Goal: Transaction & Acquisition: Subscribe to service/newsletter

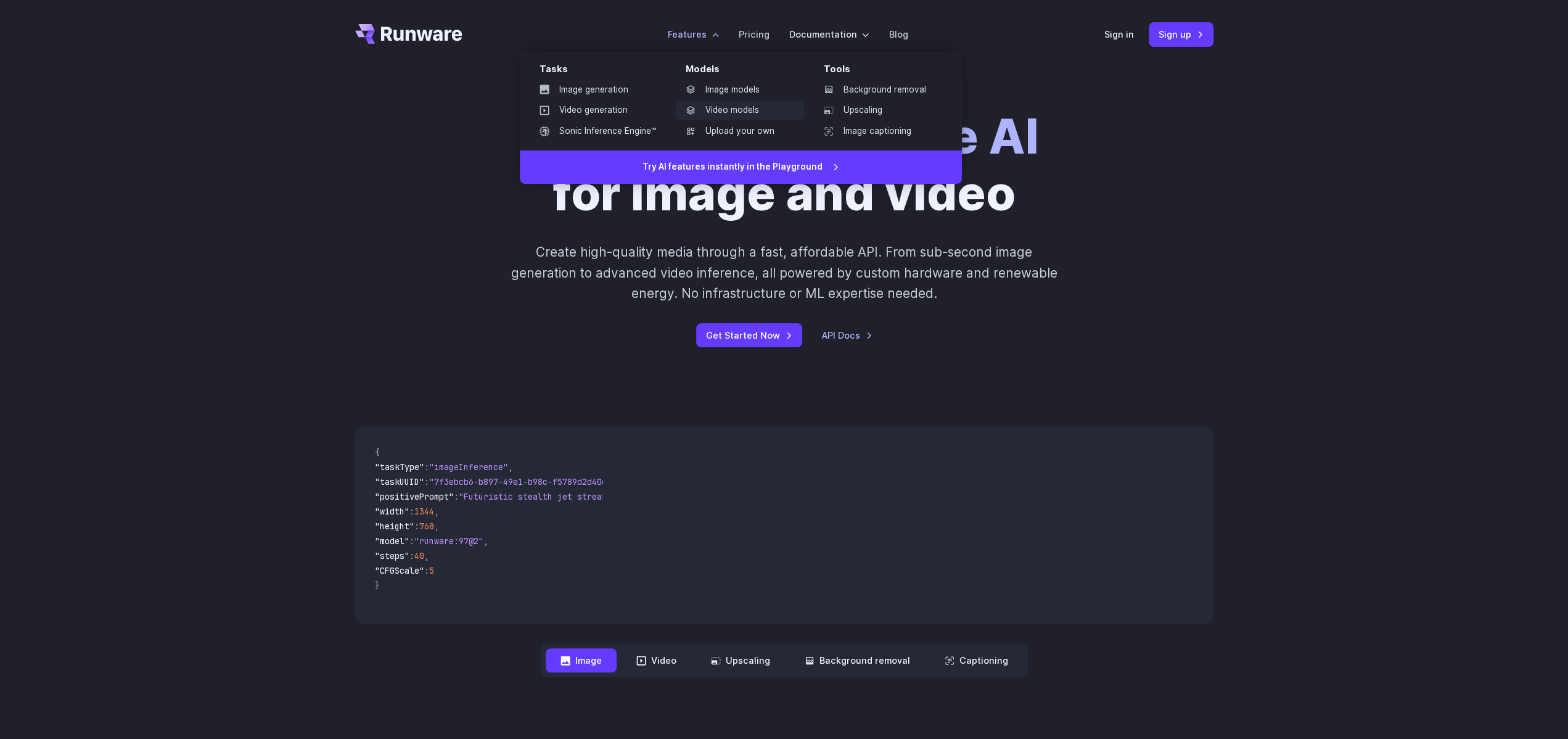
click at [758, 112] on link "Video models" at bounding box center [740, 110] width 128 height 19
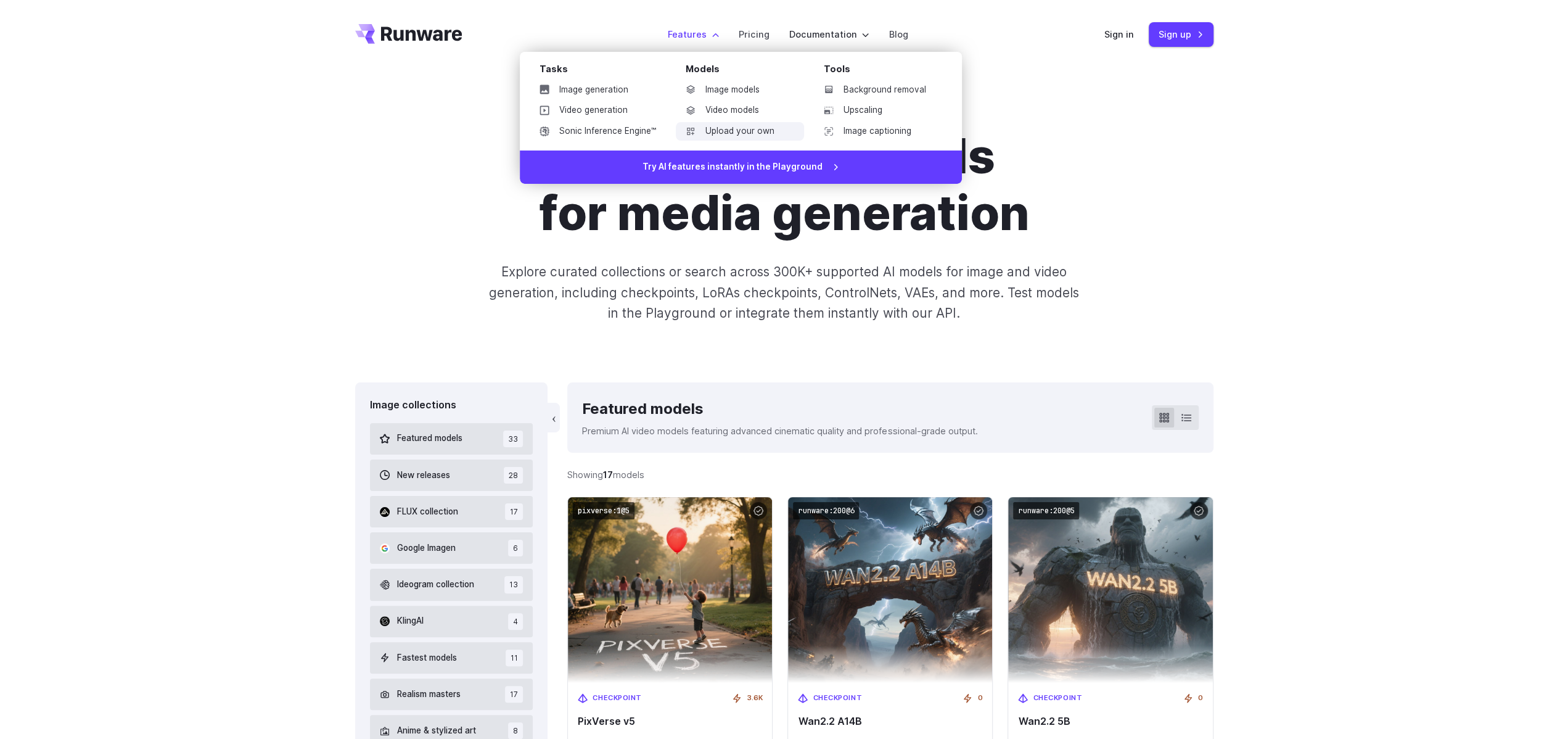
click at [732, 133] on link "Upload your own" at bounding box center [740, 131] width 128 height 19
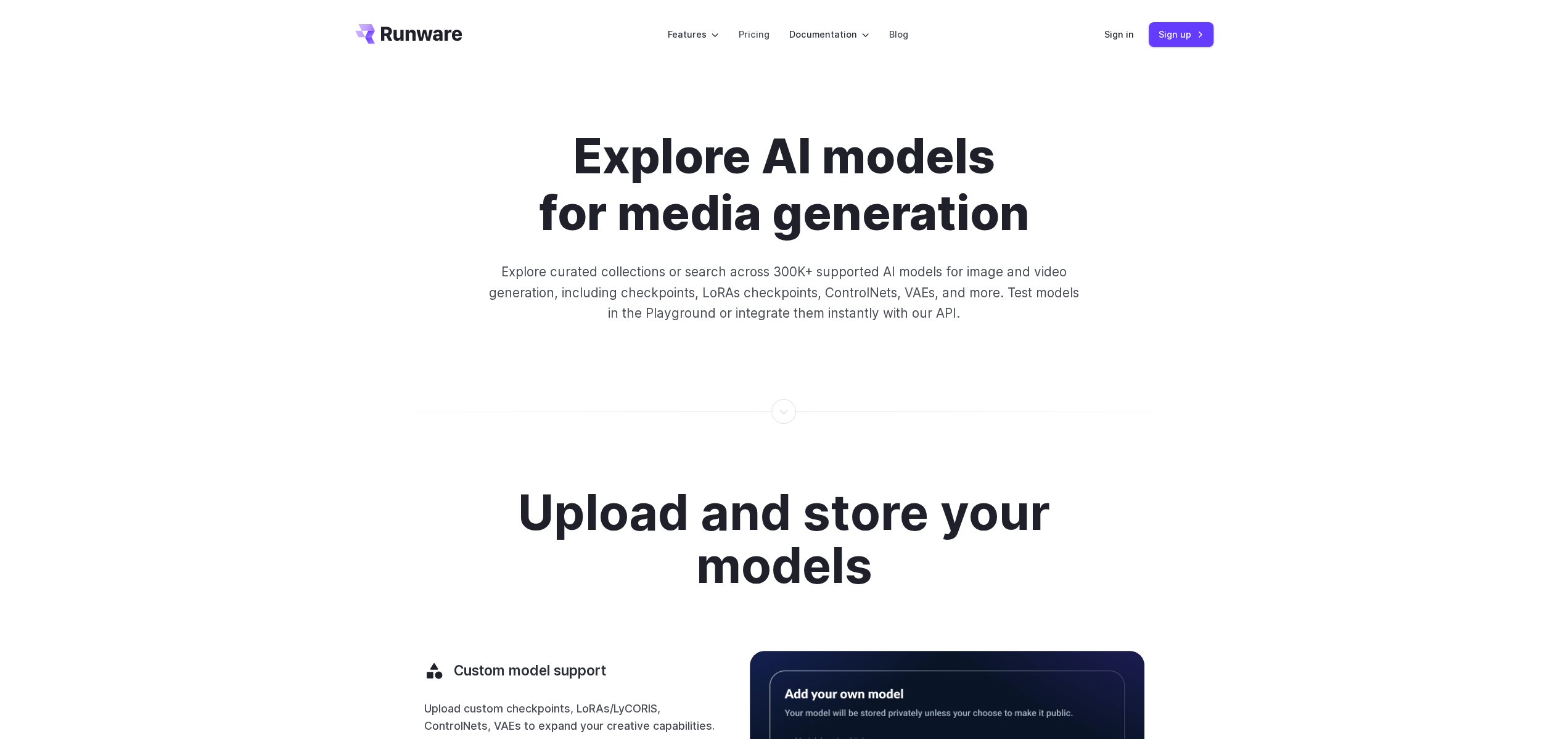
drag, startPoint x: 534, startPoint y: 451, endPoint x: 571, endPoint y: 0, distance: 452.5
click at [765, 41] on link "Pricing" at bounding box center [754, 34] width 31 height 14
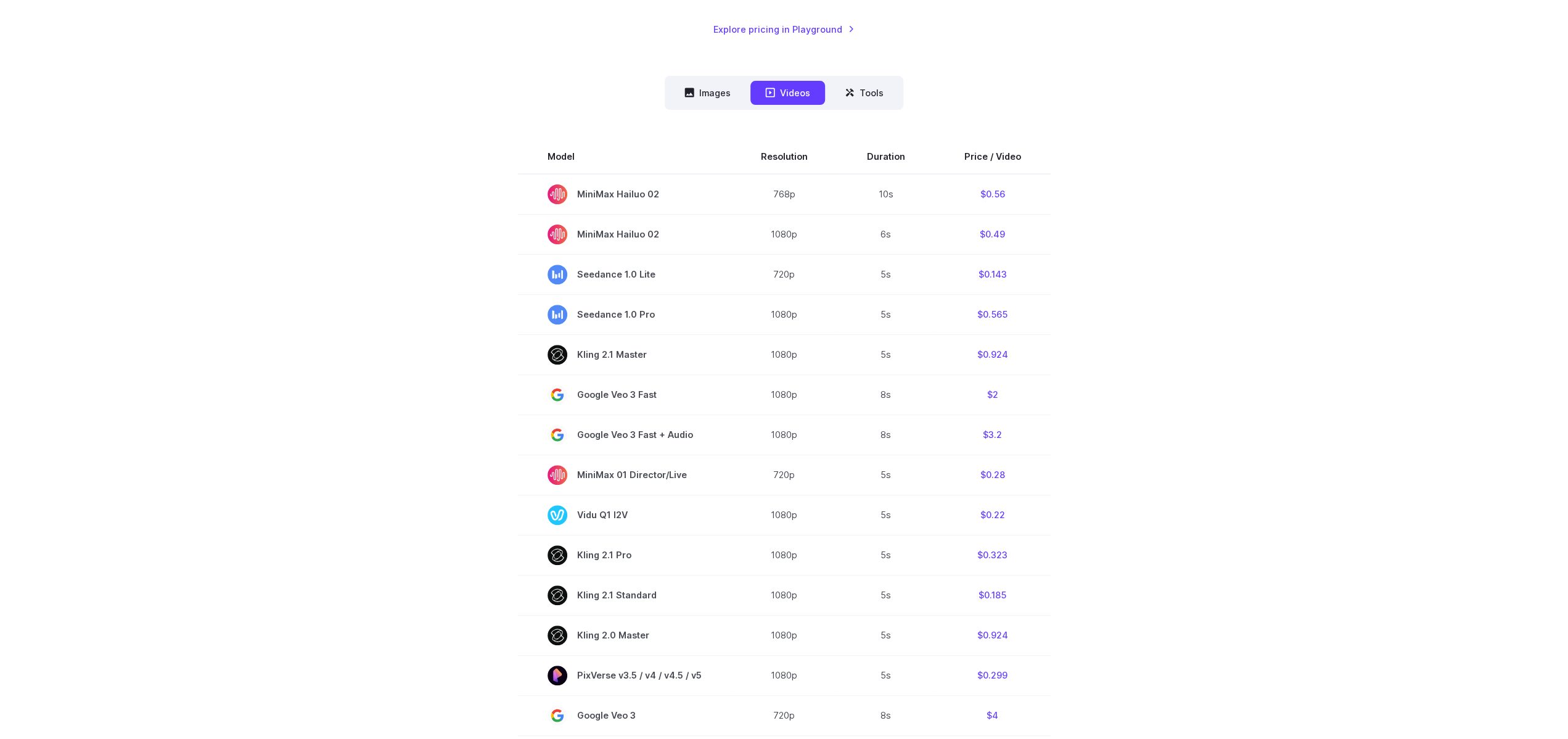
scroll to position [308, 0]
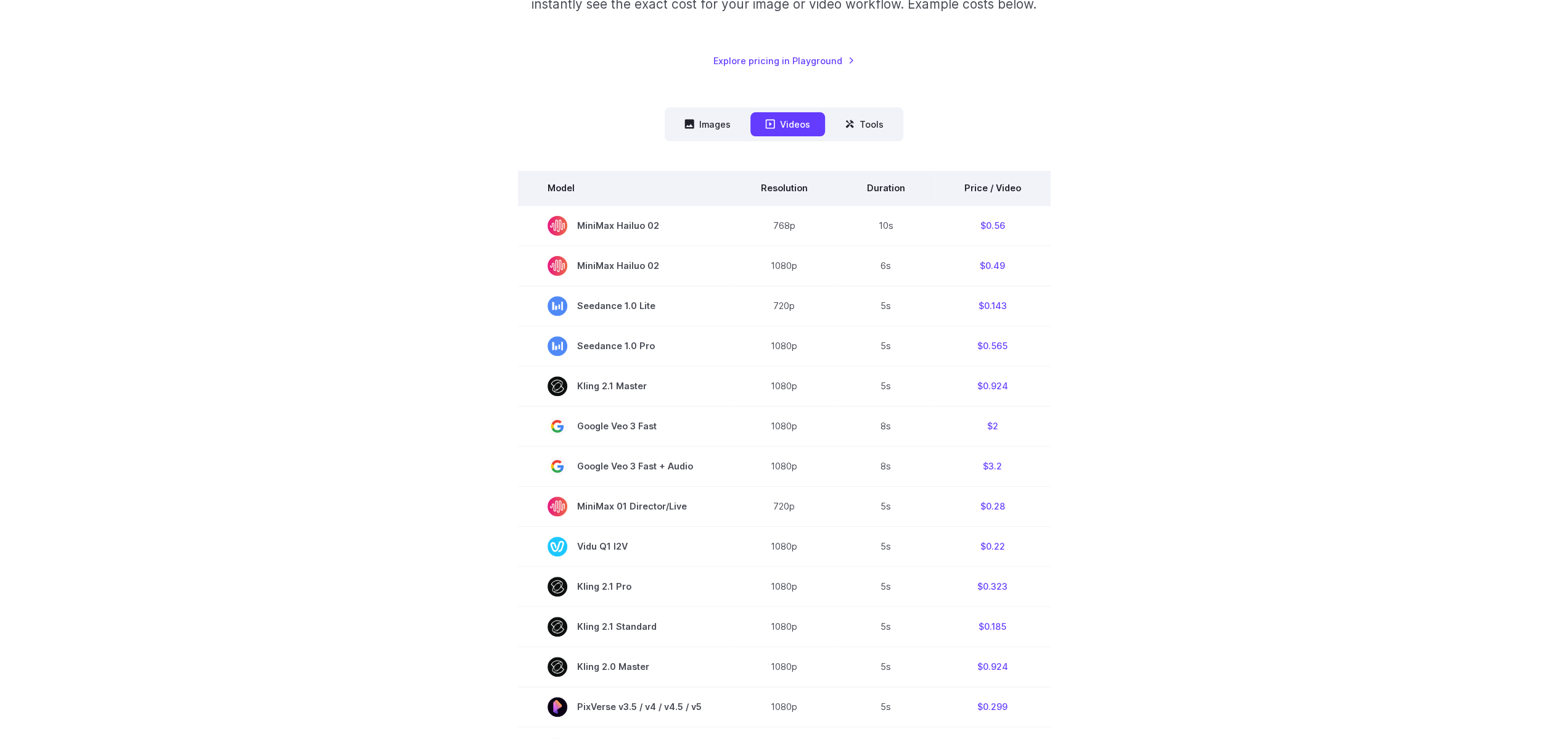
click at [988, 187] on th "Price / Video" at bounding box center [993, 188] width 116 height 35
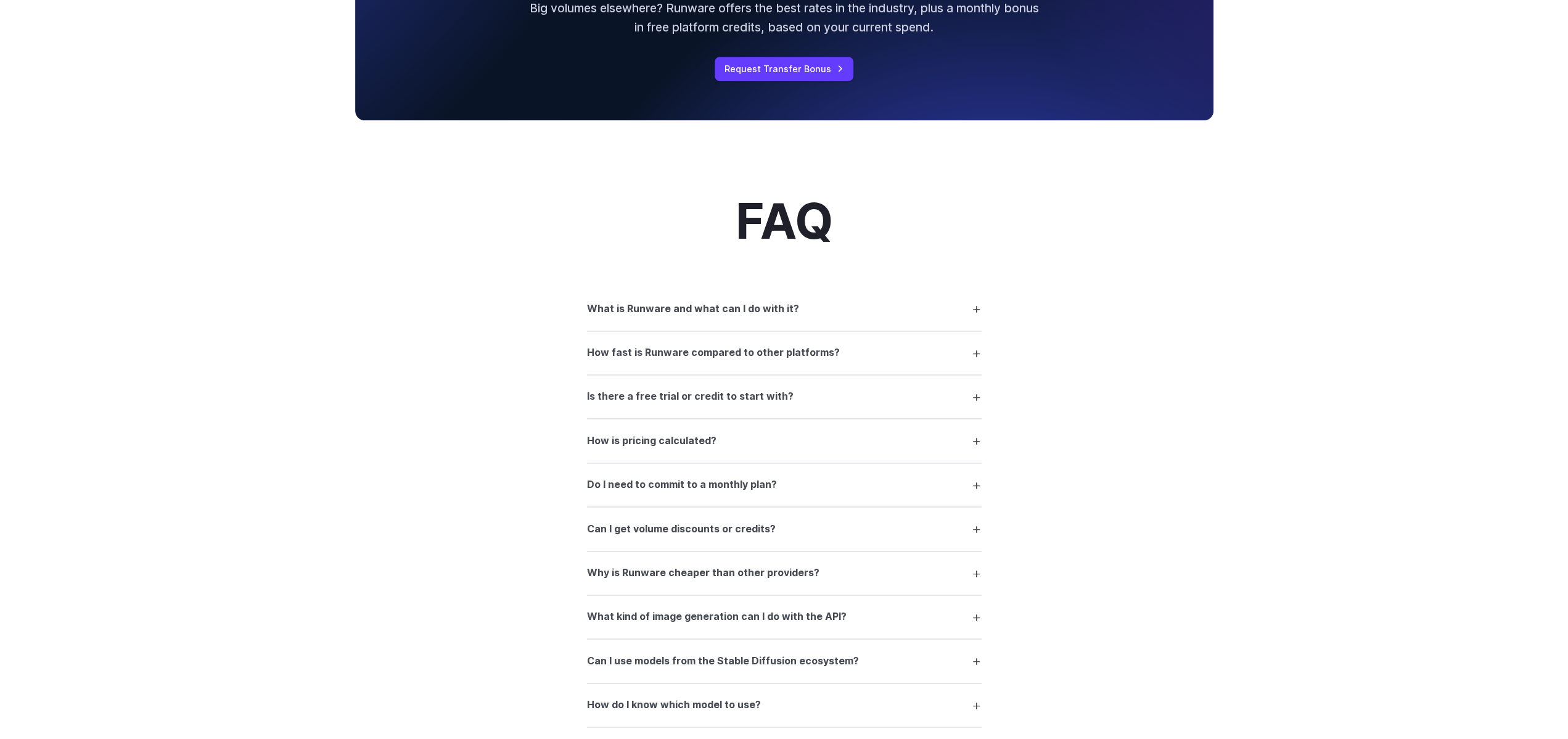
scroll to position [1665, 0]
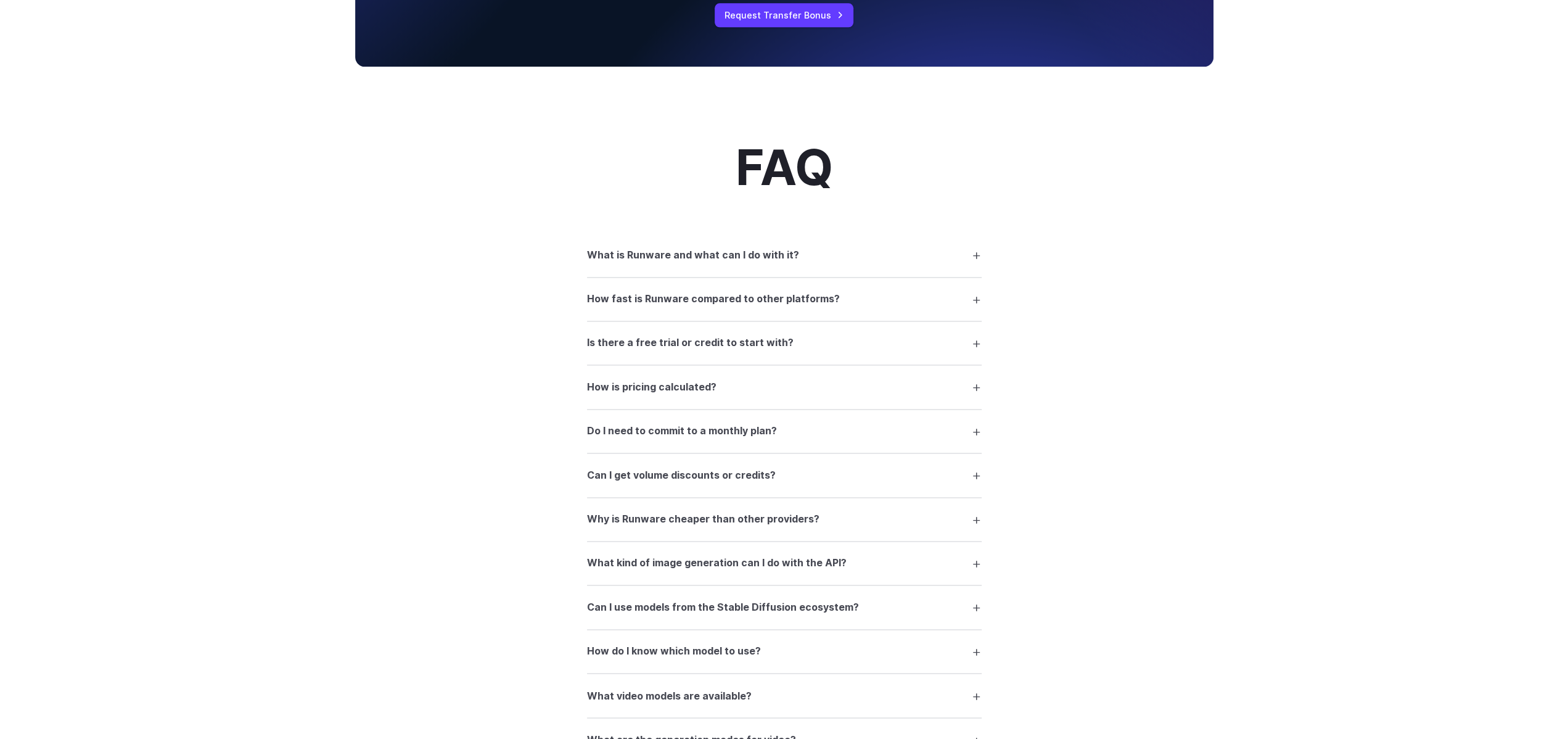
click at [792, 306] on h3 "How fast is Runware compared to other platforms?" at bounding box center [713, 299] width 253 height 16
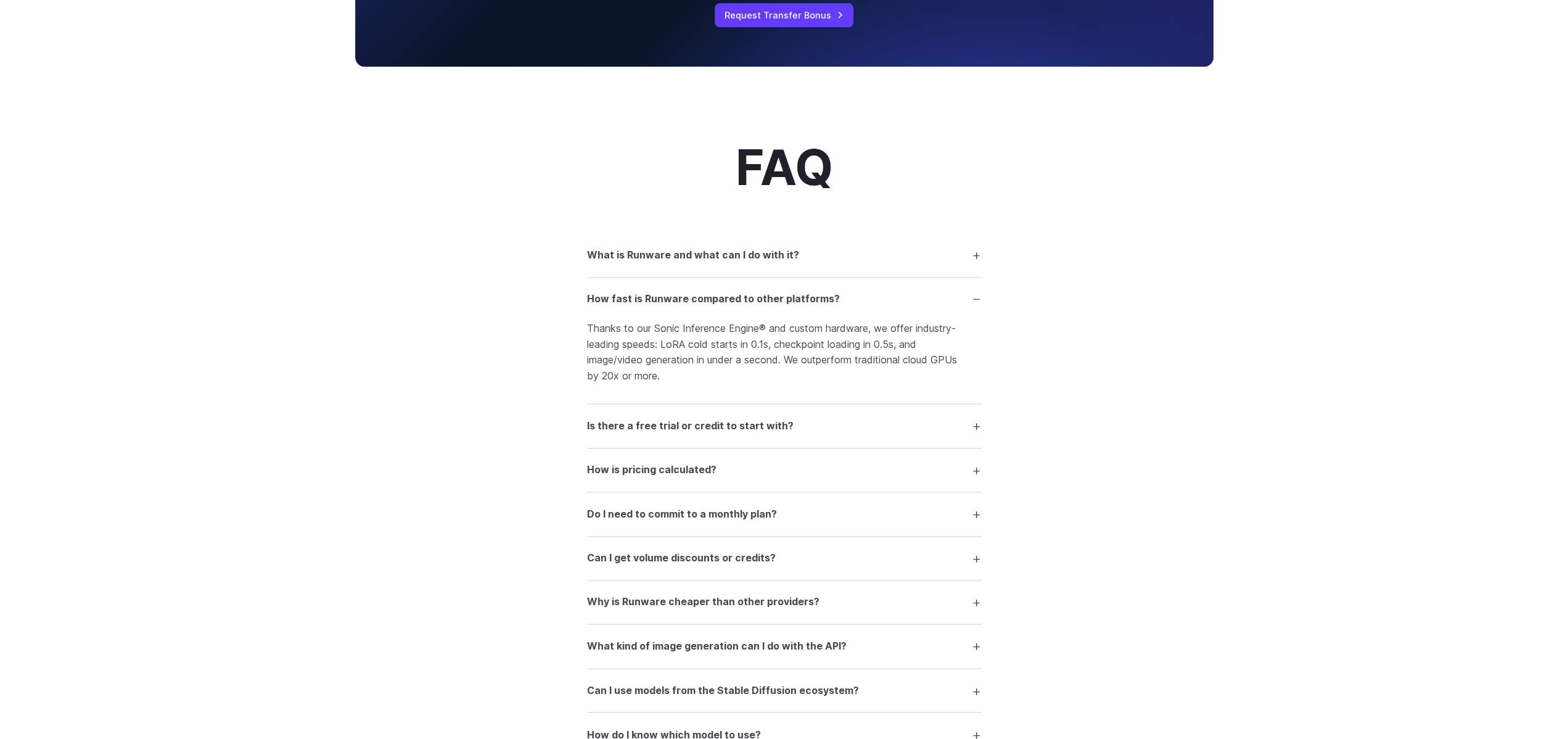
click at [792, 306] on h3 "How fast is Runware compared to other platforms?" at bounding box center [713, 299] width 253 height 16
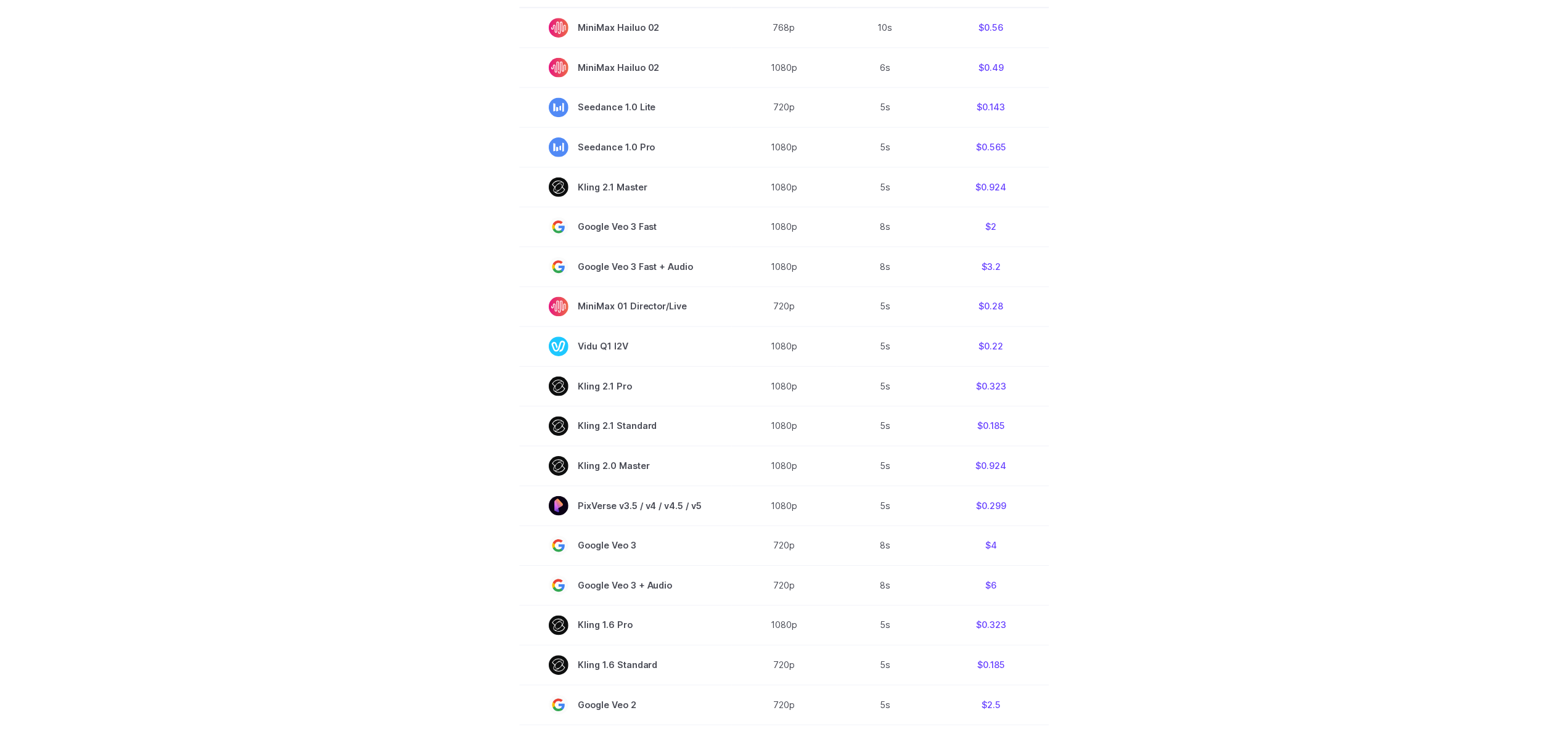
scroll to position [0, 0]
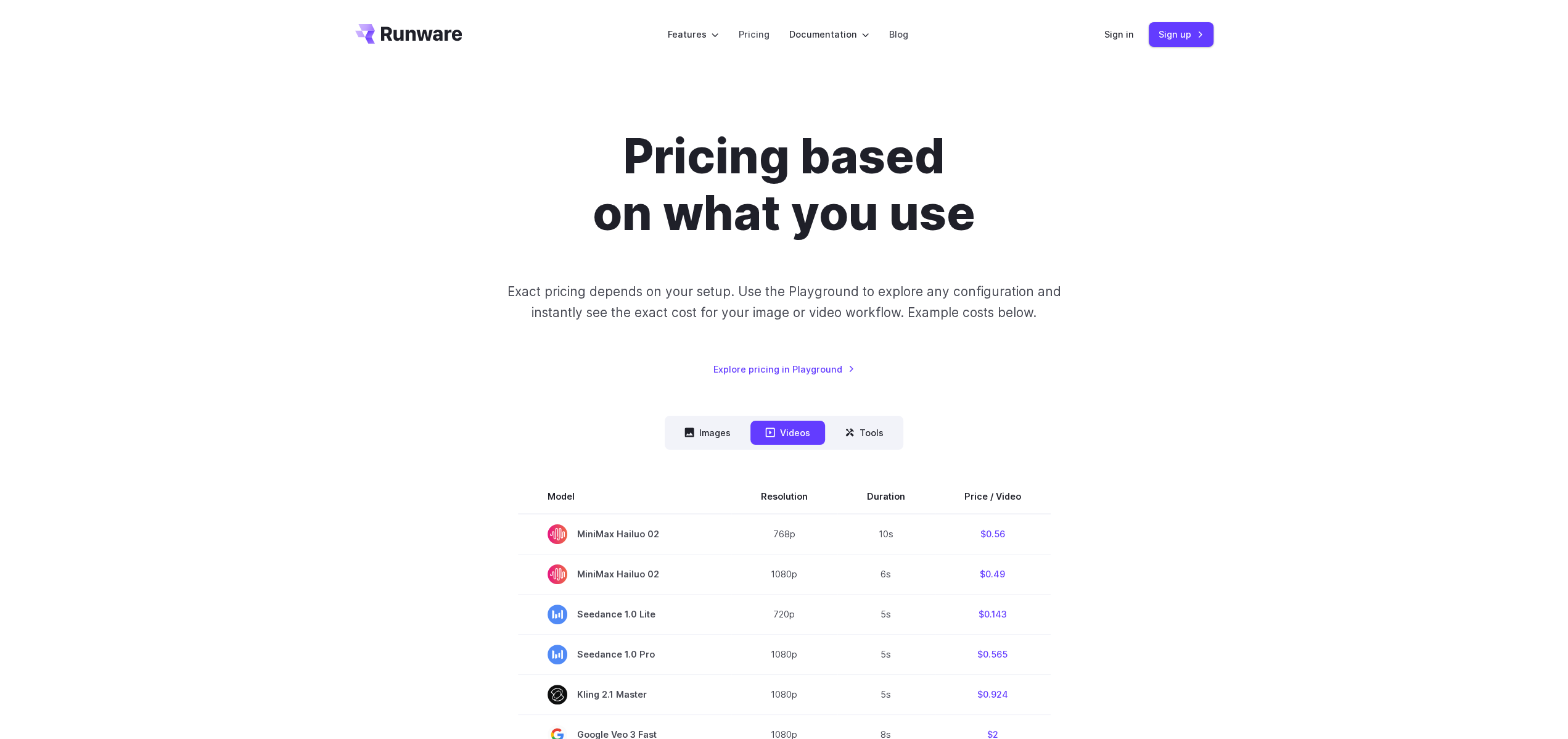
drag, startPoint x: 293, startPoint y: 611, endPoint x: 373, endPoint y: 159, distance: 459.0
click at [1187, 40] on link "Sign up" at bounding box center [1181, 34] width 64 height 24
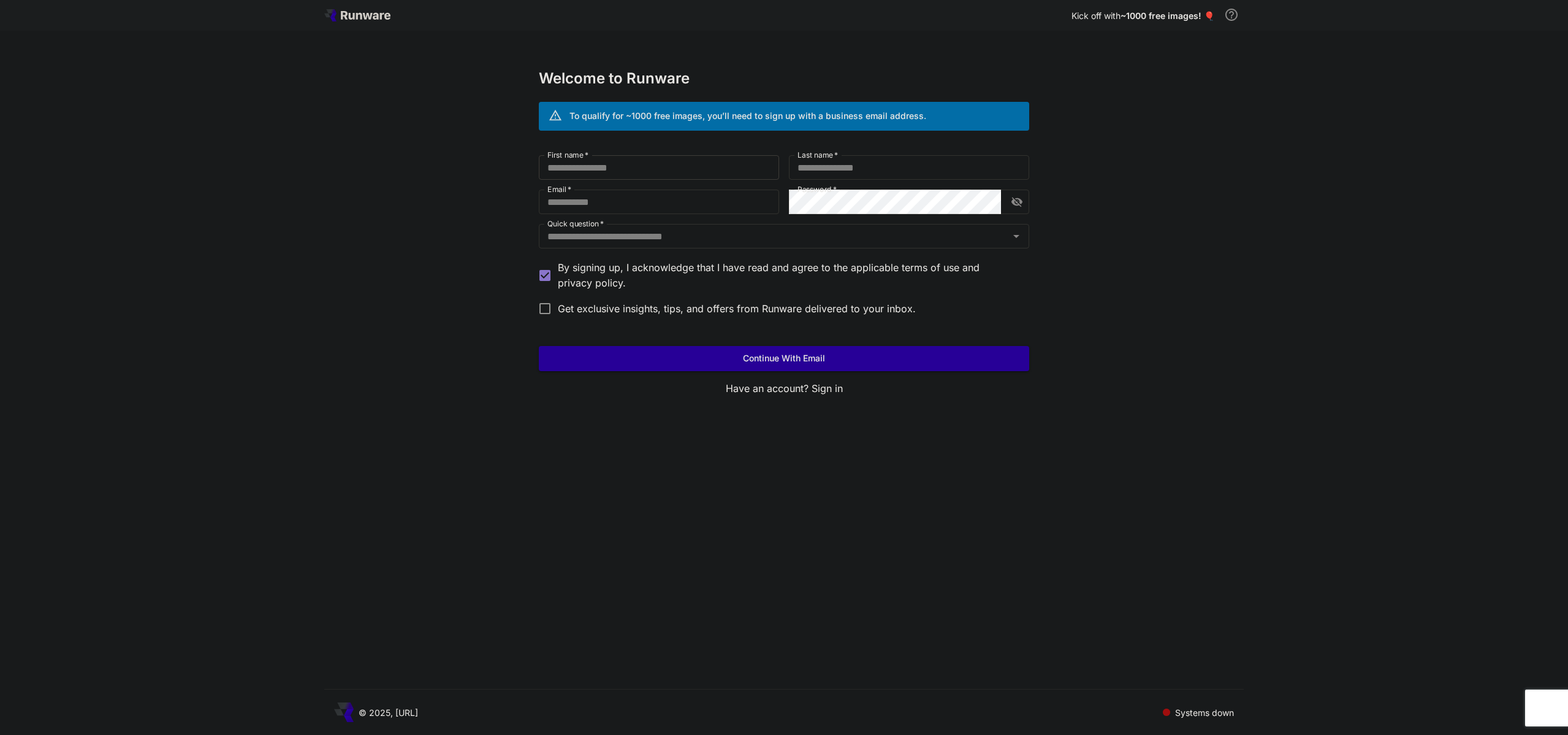
click at [654, 169] on input "First name   *" at bounding box center [659, 167] width 240 height 24
